Goal: Task Accomplishment & Management: Manage account settings

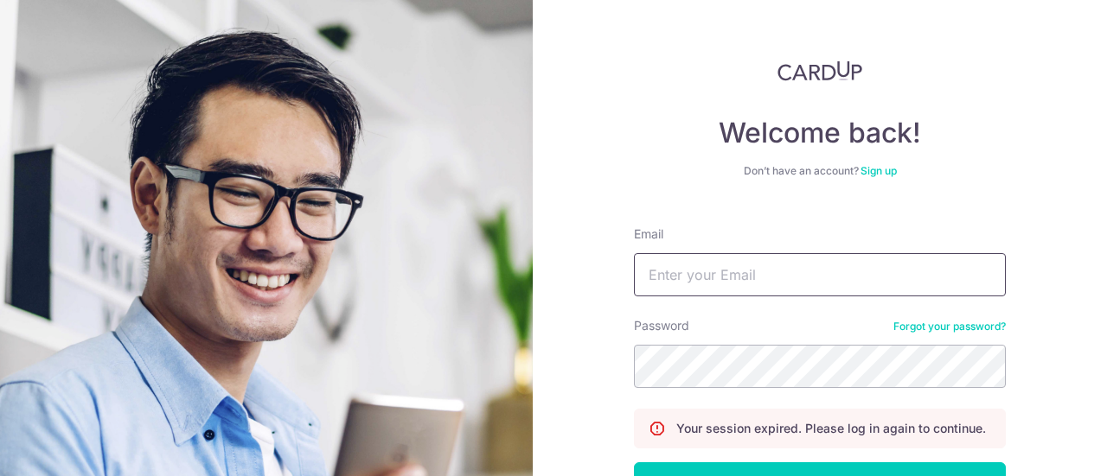
type input "[EMAIL_ADDRESS][DOMAIN_NAME]"
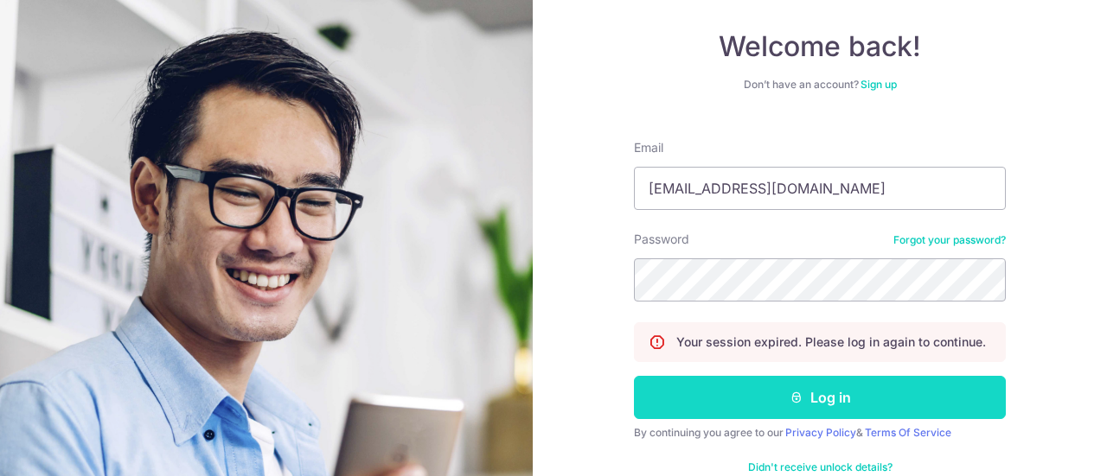
click at [806, 395] on button "Log in" at bounding box center [820, 397] width 372 height 43
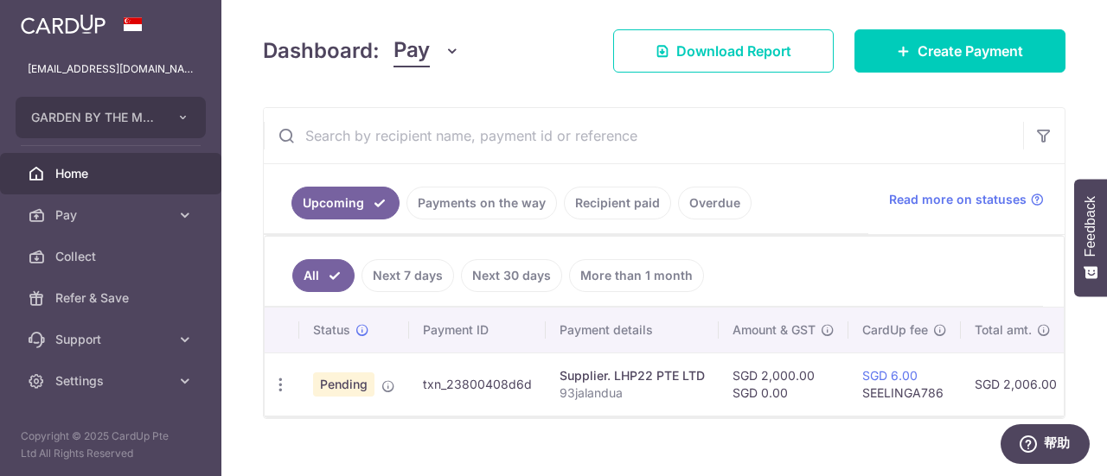
scroll to position [253, 0]
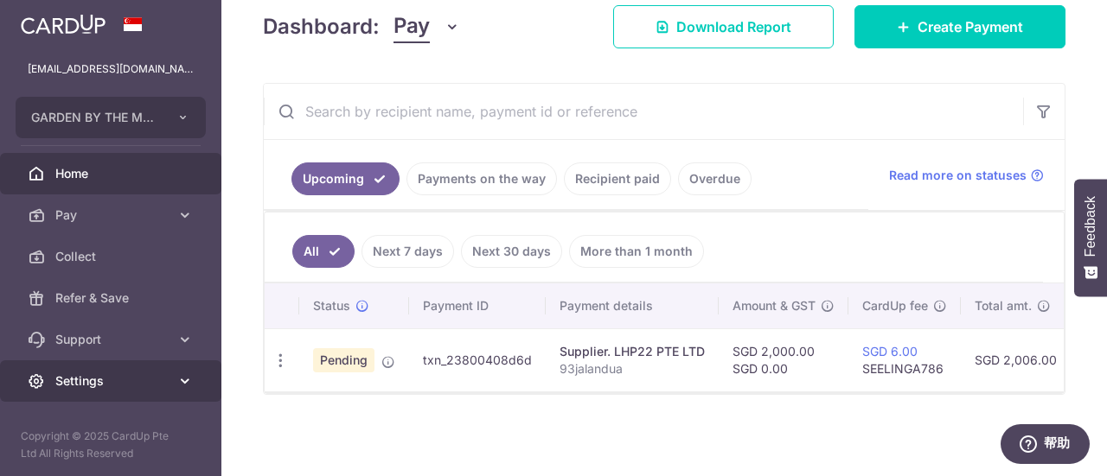
click at [105, 373] on span "Settings" at bounding box center [112, 381] width 114 height 17
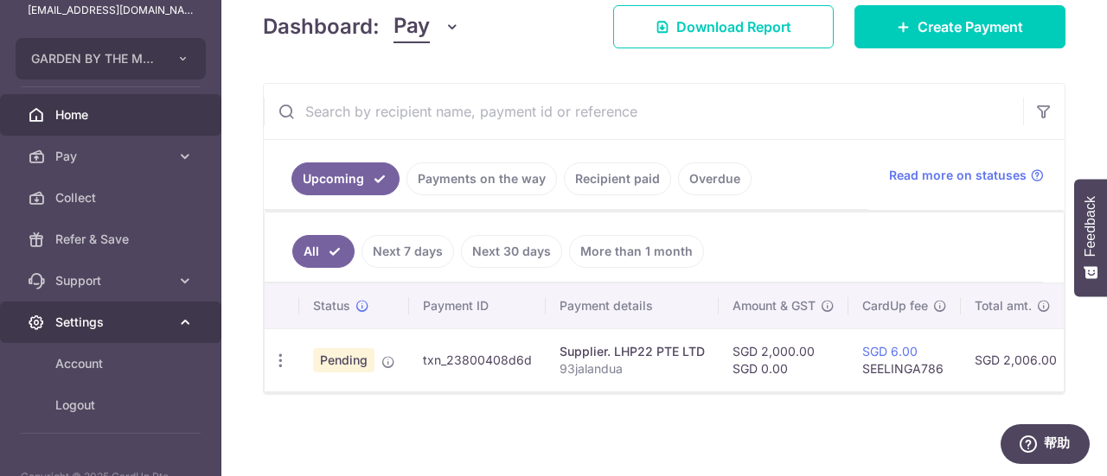
scroll to position [99, 0]
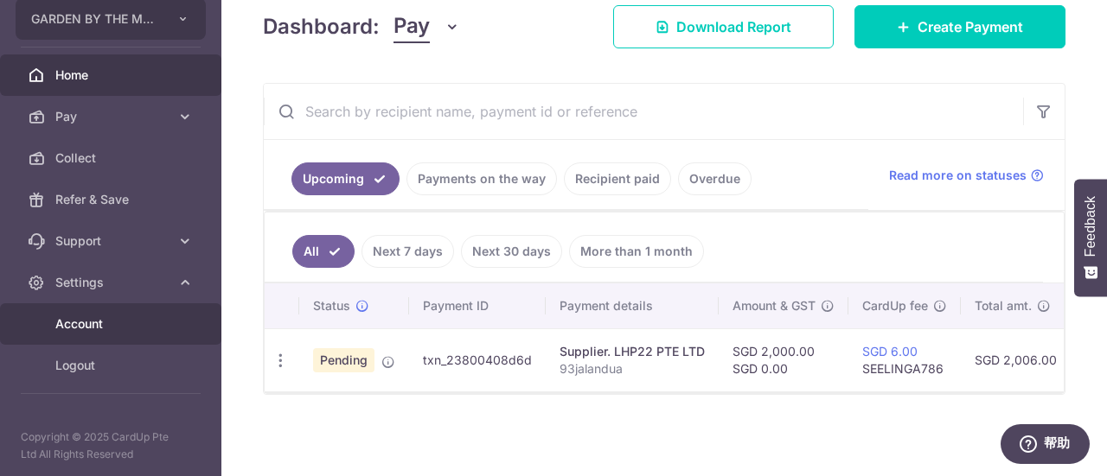
click at [115, 324] on span "Account" at bounding box center [112, 324] width 114 height 17
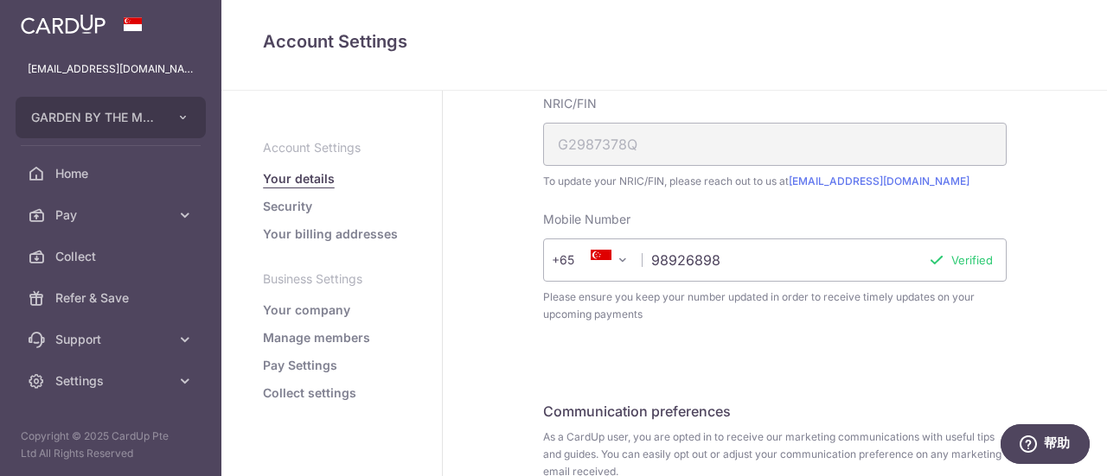
scroll to position [631, 0]
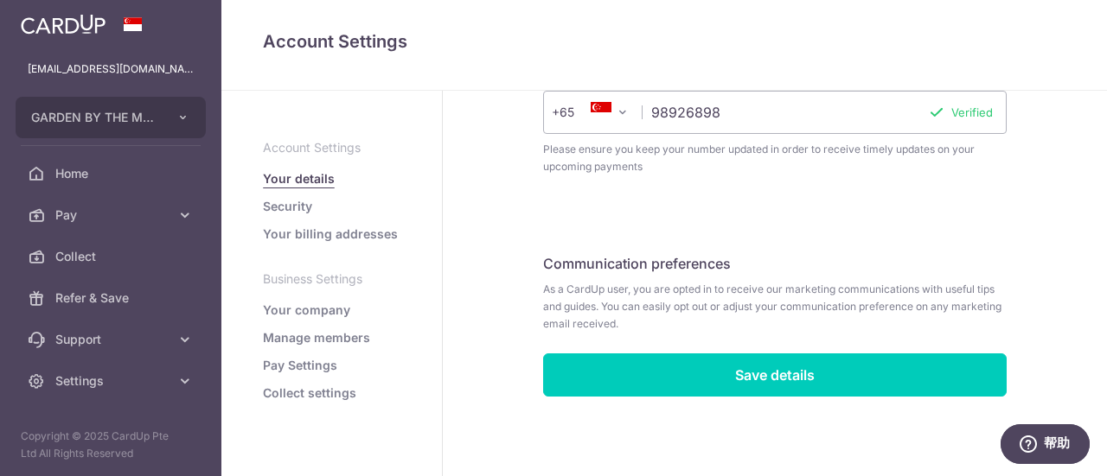
click at [322, 309] on link "Your company" at bounding box center [306, 310] width 87 height 17
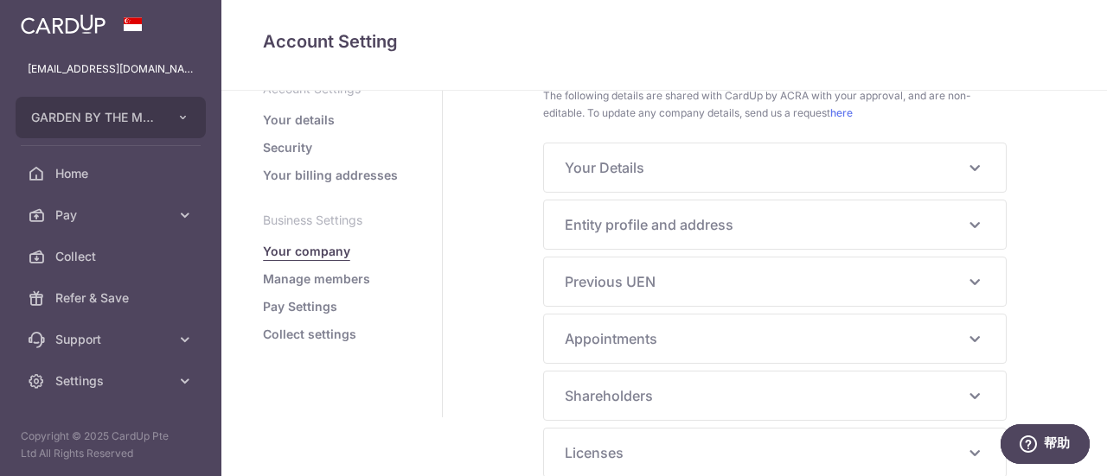
scroll to position [86, 0]
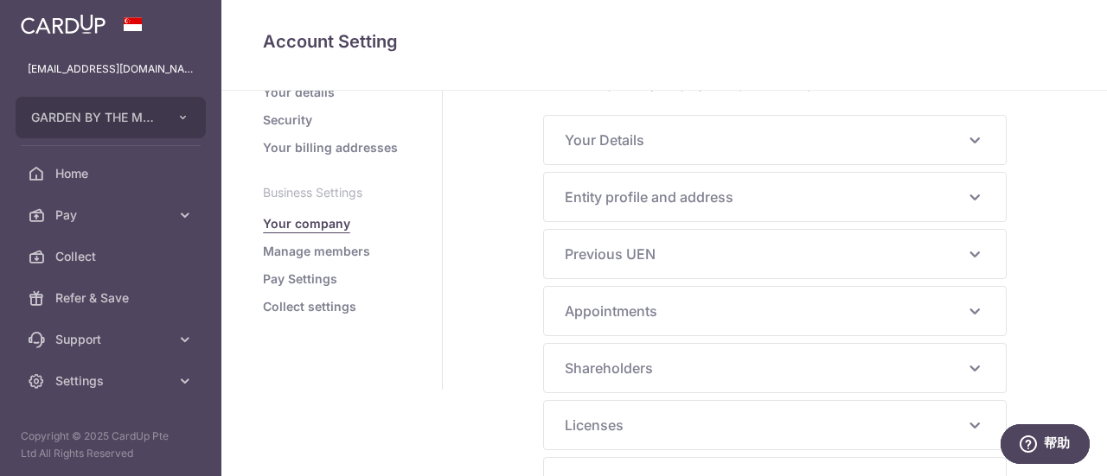
click at [817, 209] on div "Entity profile and address UEN 202504164G Business/Entity name GARDEN BY THE MO…" at bounding box center [775, 197] width 462 height 48
click at [968, 195] on icon at bounding box center [974, 197] width 21 height 21
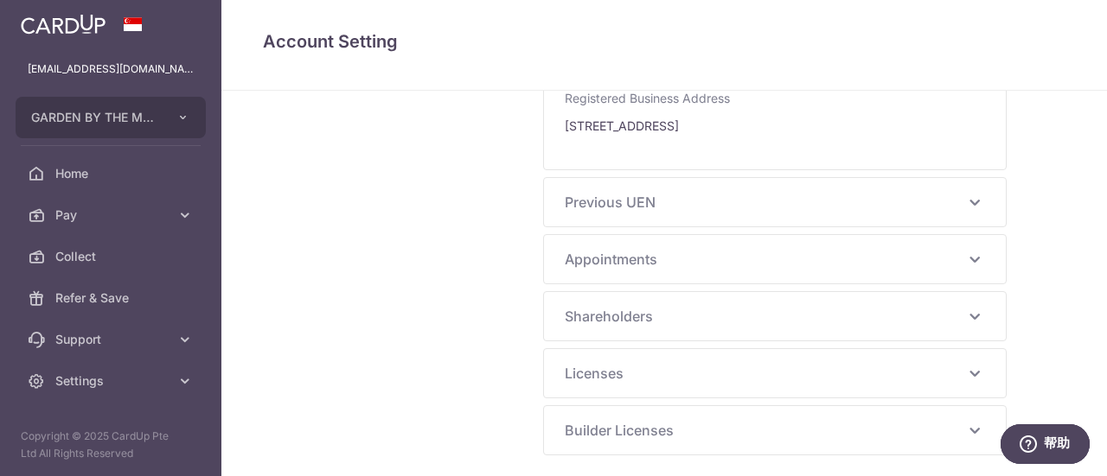
scroll to position [953, 0]
click at [973, 305] on icon at bounding box center [974, 314] width 21 height 21
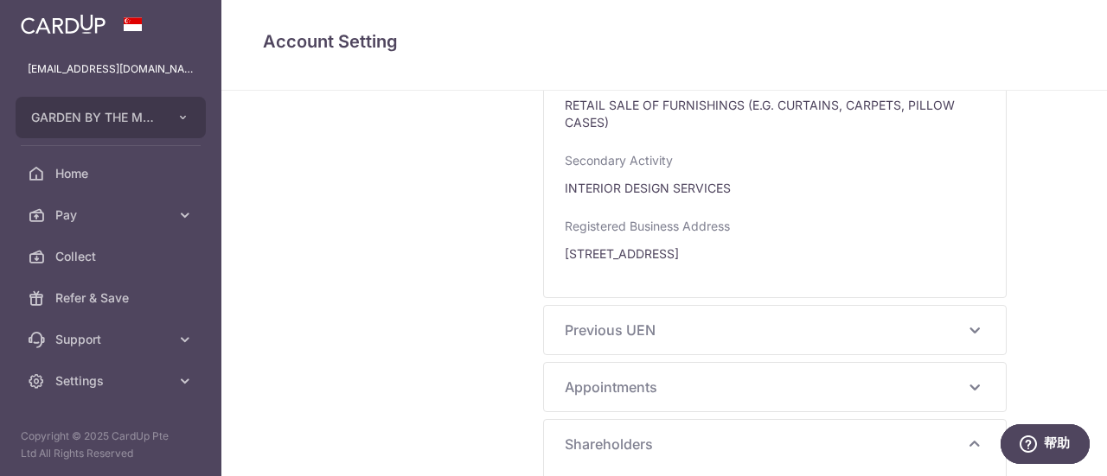
scroll to position [820, 0]
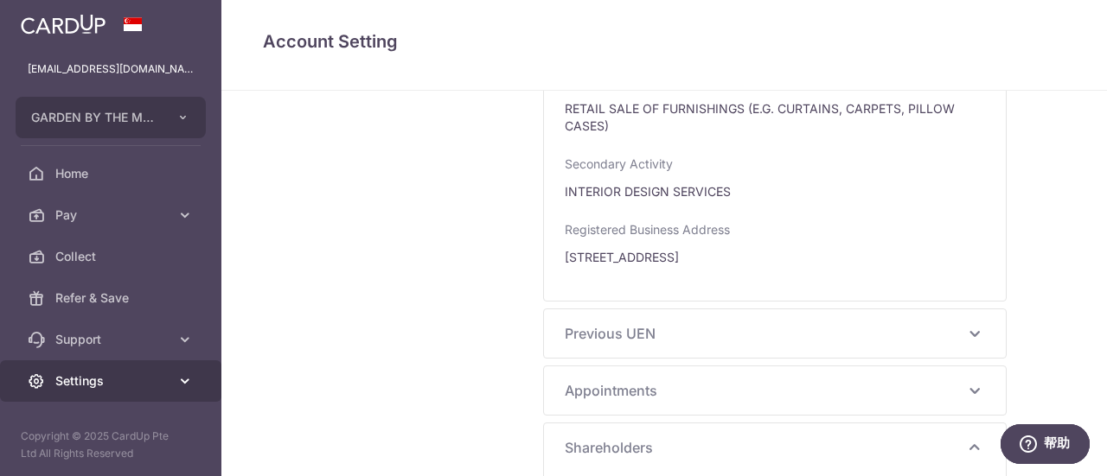
click at [112, 373] on span "Settings" at bounding box center [112, 381] width 114 height 17
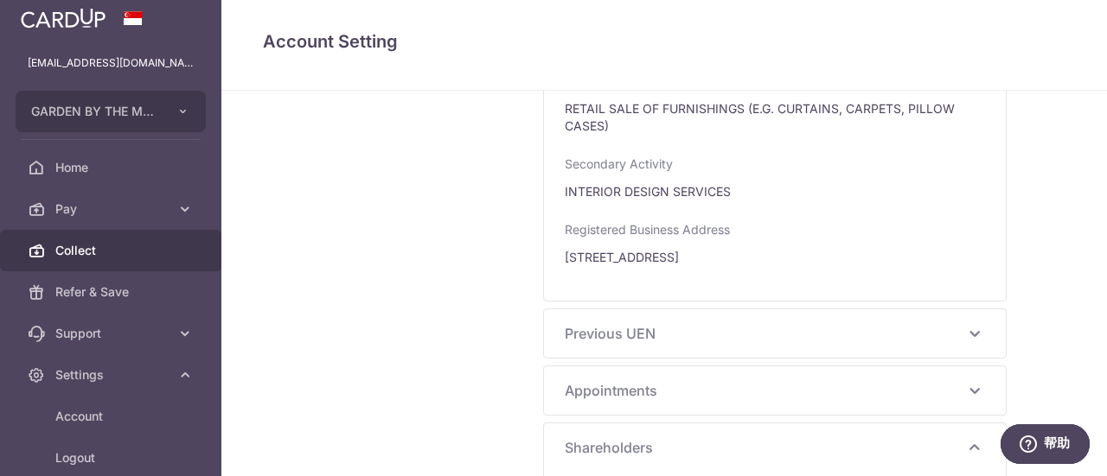
scroll to position [0, 0]
